Goal: Transaction & Acquisition: Subscribe to service/newsletter

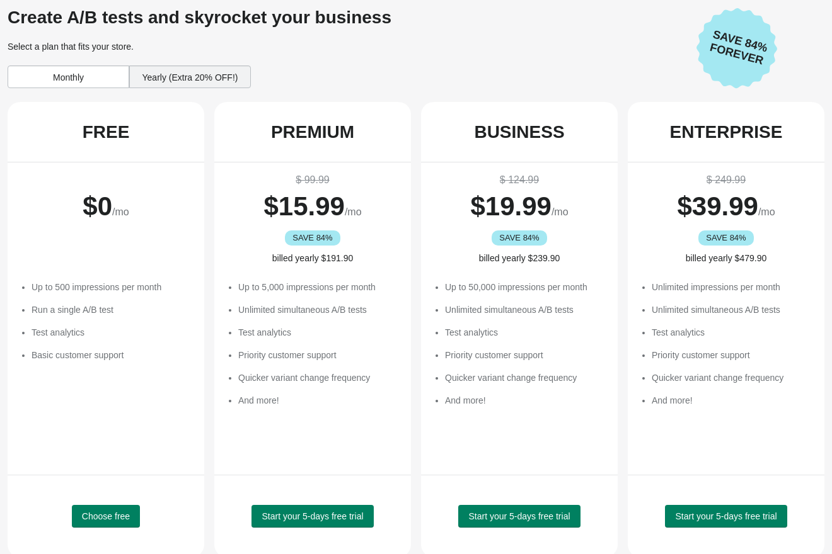
click at [47, 86] on div "Monthly" at bounding box center [69, 77] width 122 height 23
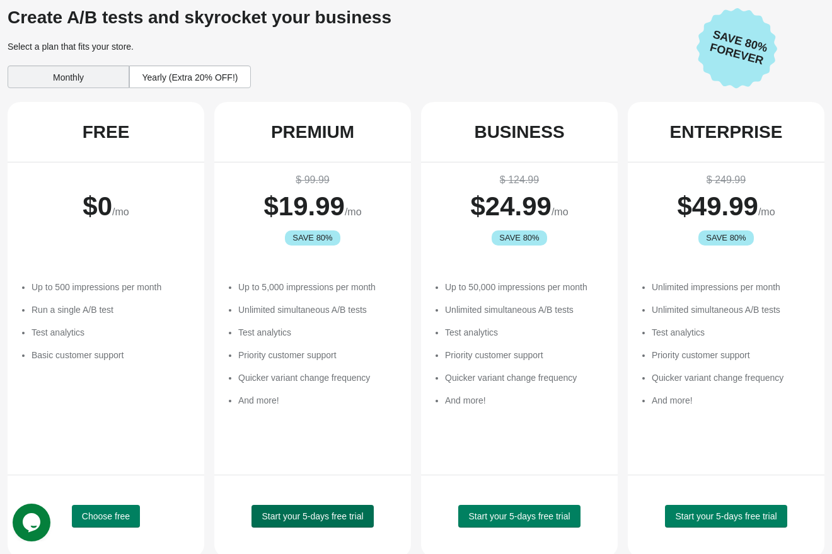
click at [270, 520] on span "Start your 5-days free trial" at bounding box center [311, 517] width 101 height 10
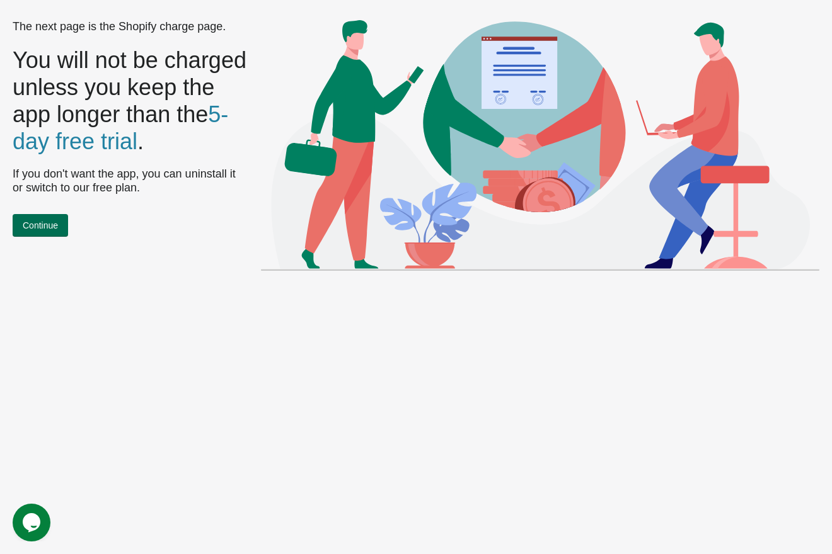
click at [43, 226] on span "Continue" at bounding box center [40, 225] width 35 height 10
